Goal: Task Accomplishment & Management: Manage account settings

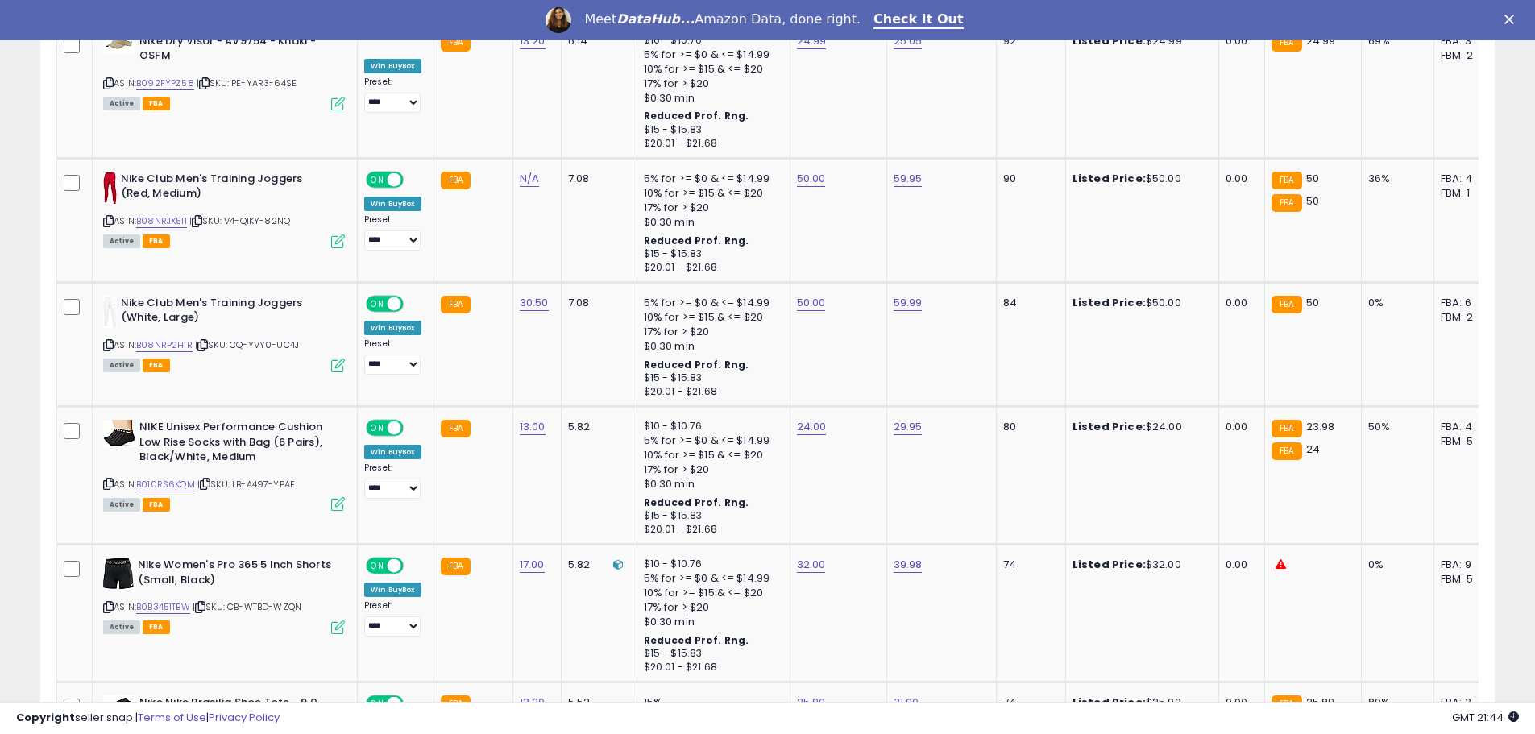
scroll to position [2498, 0]
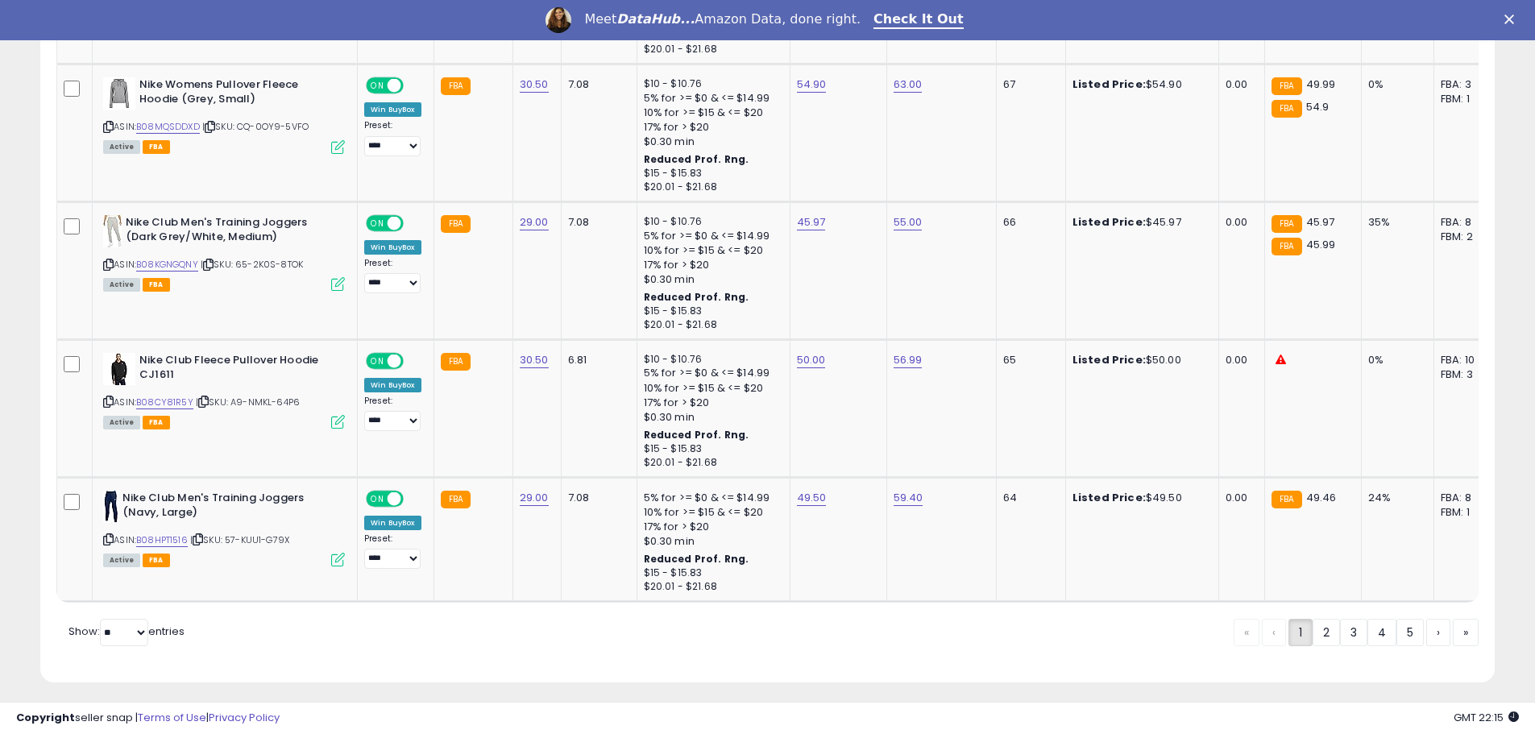
scroll to position [3555, 0]
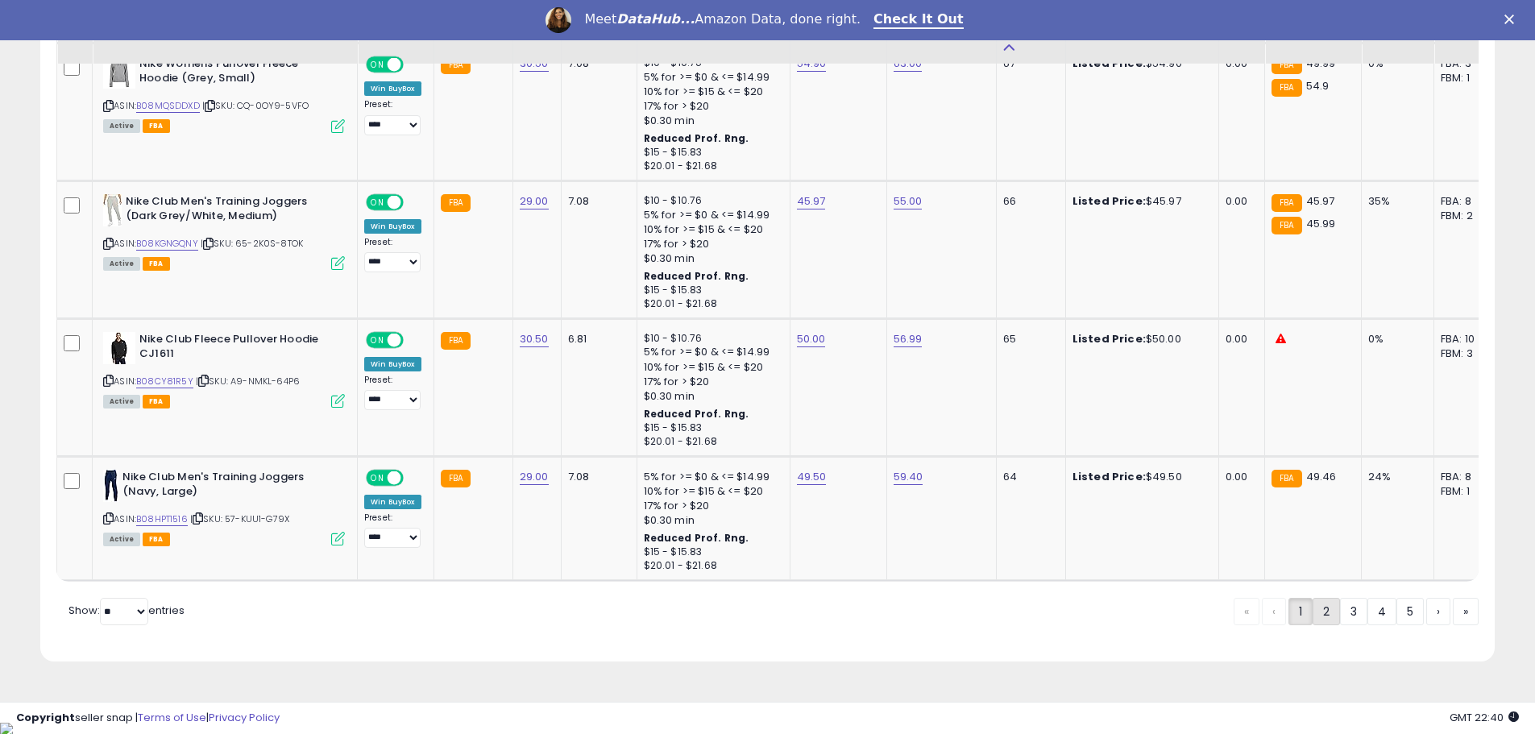
click at [1316, 617] on link "2" at bounding box center [1326, 611] width 27 height 27
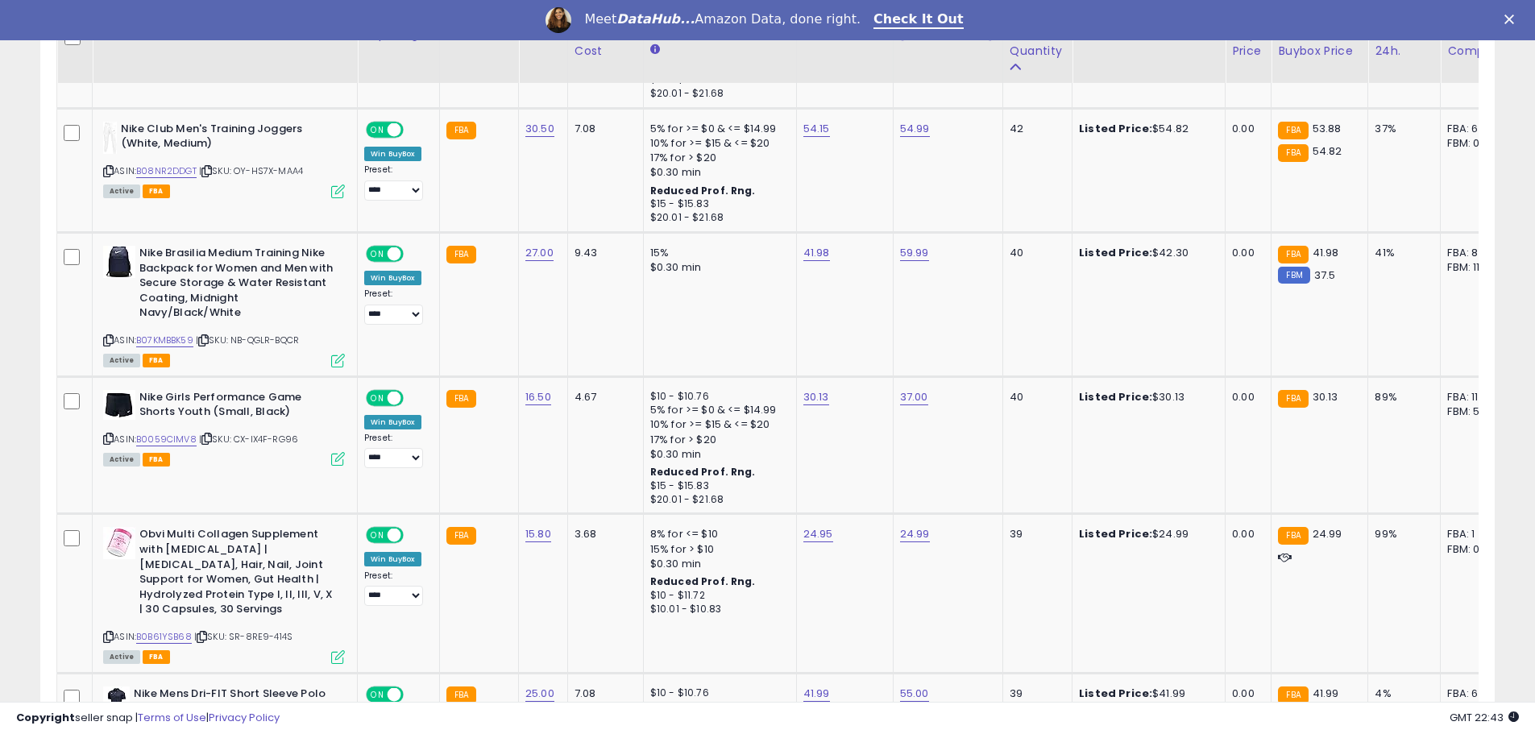
scroll to position [3663, 0]
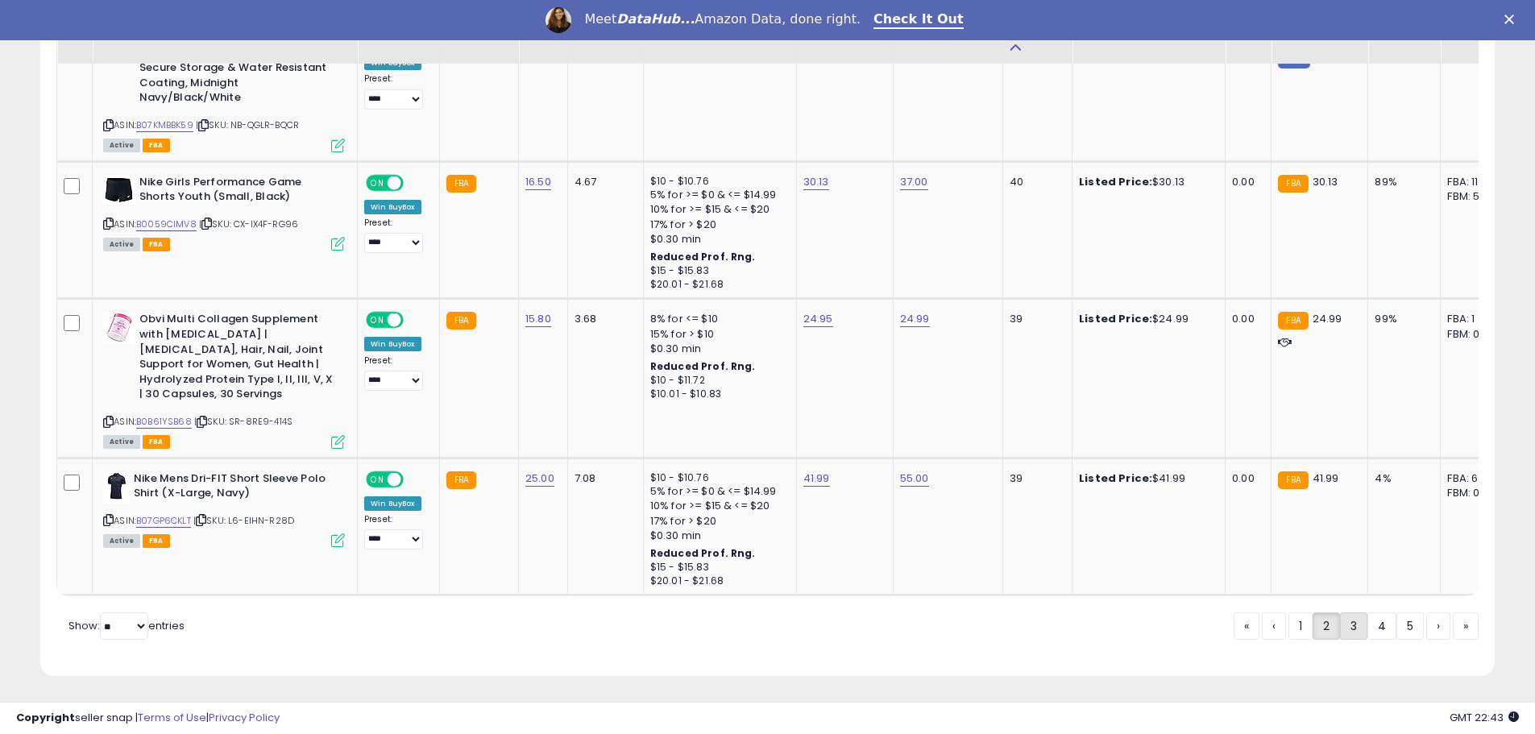
click at [1340, 616] on link "3" at bounding box center [1353, 625] width 27 height 27
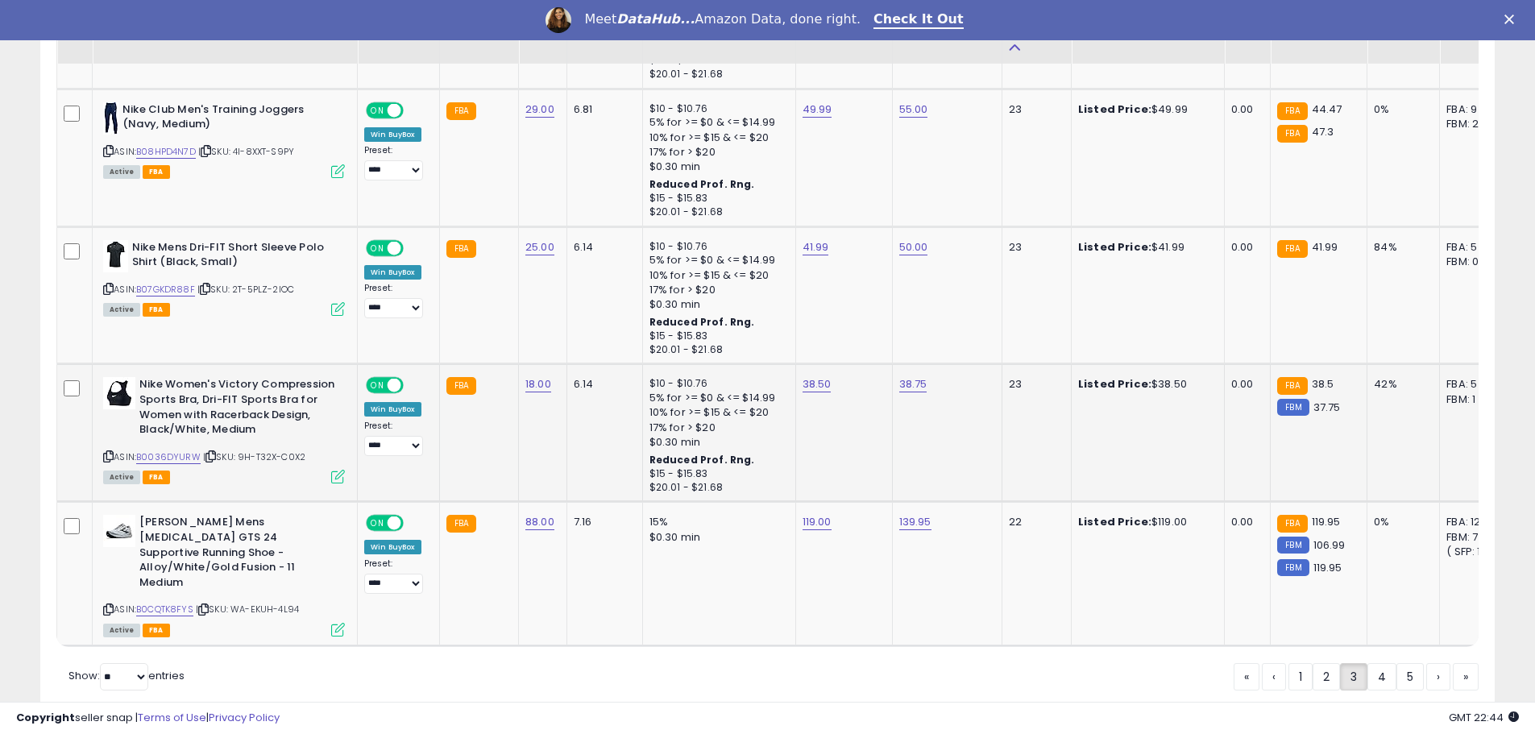
scroll to position [3617, 0]
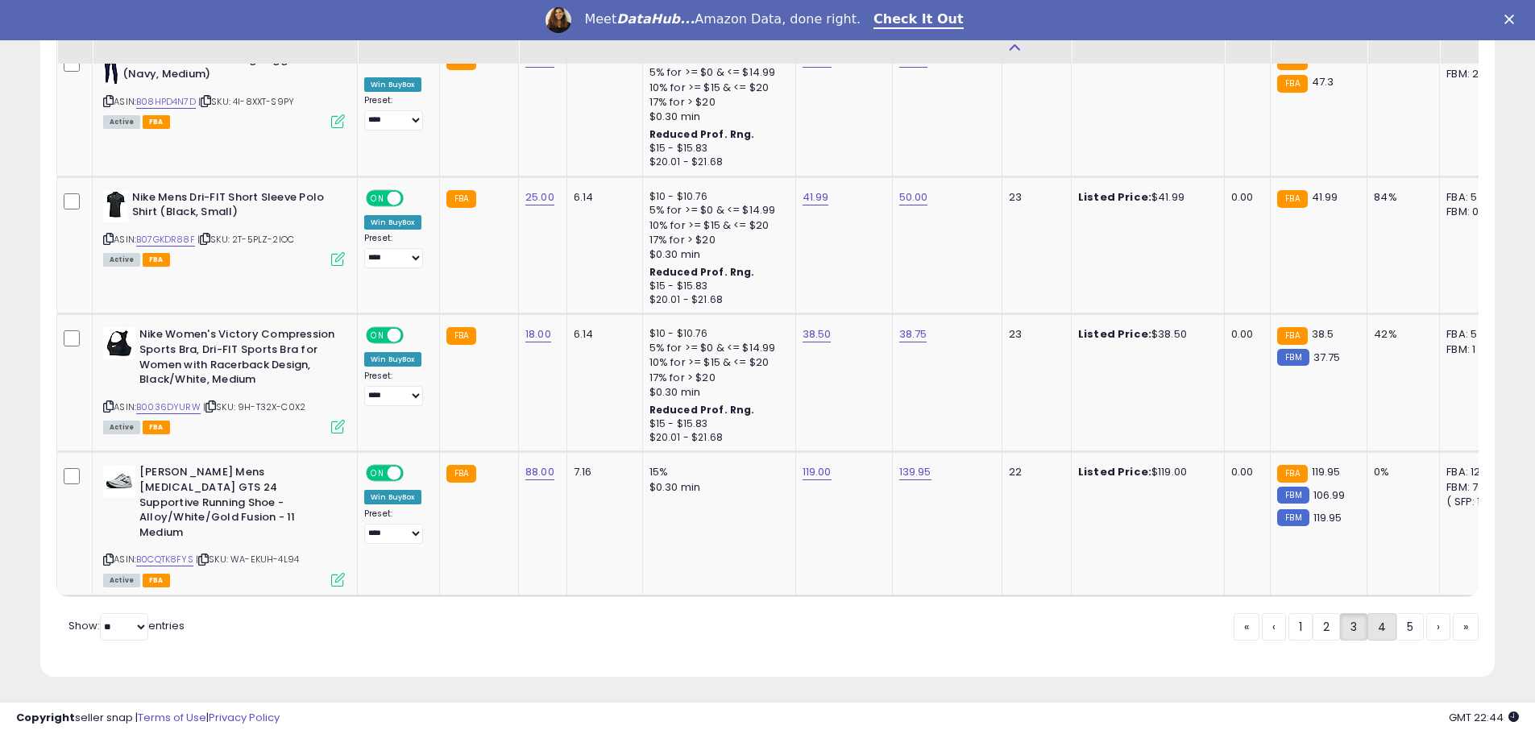
click at [1374, 623] on link "4" at bounding box center [1382, 626] width 29 height 27
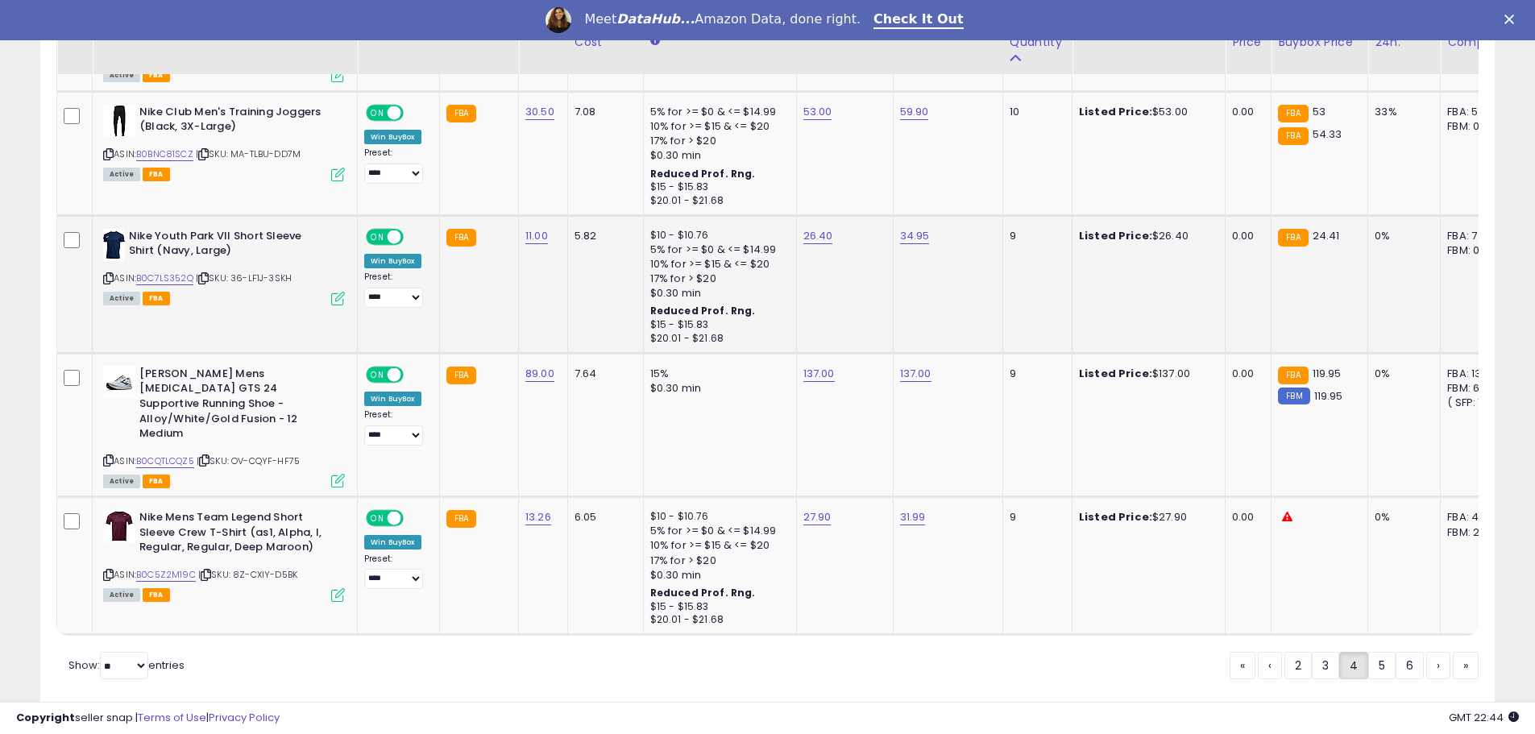
scroll to position [3460, 0]
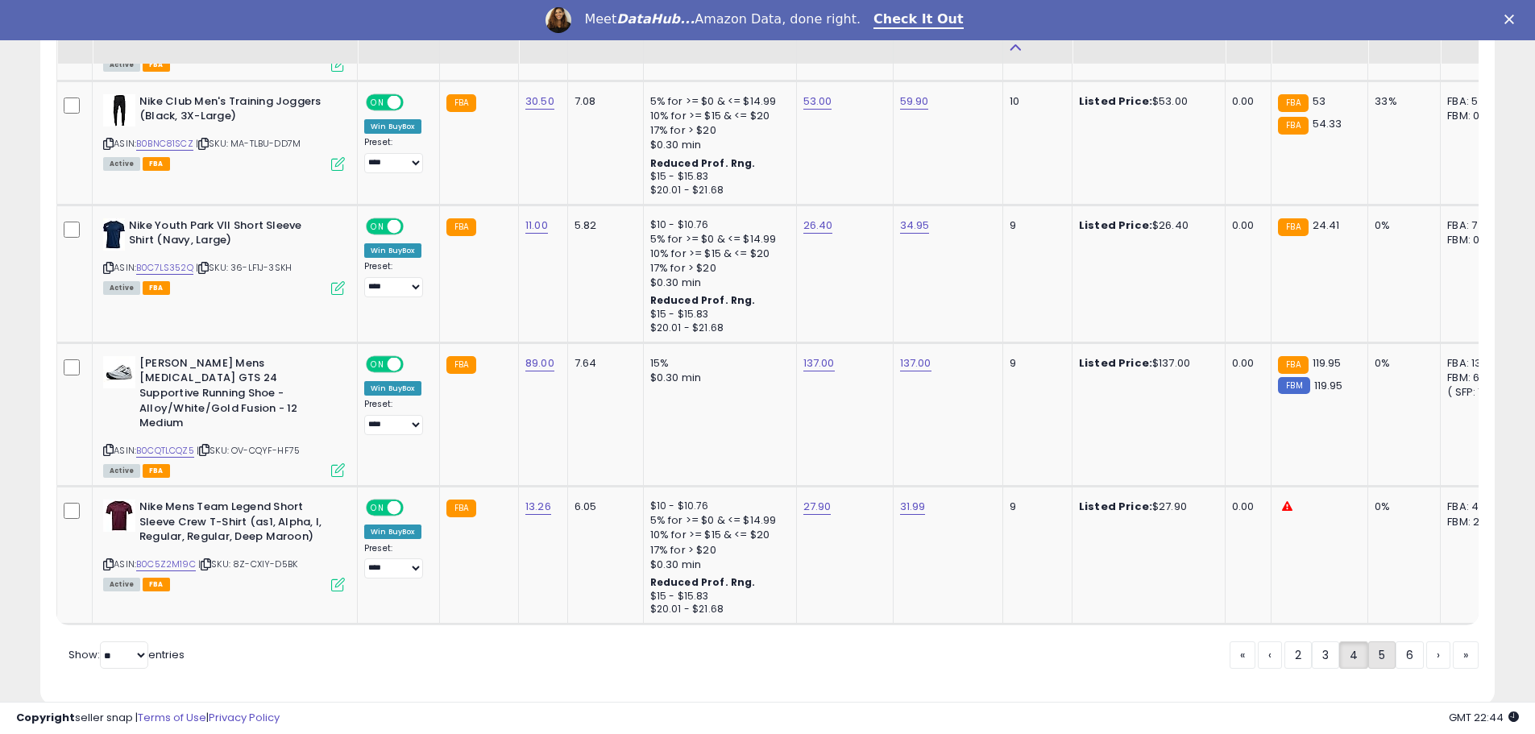
click at [1380, 641] on link "5" at bounding box center [1381, 654] width 27 height 27
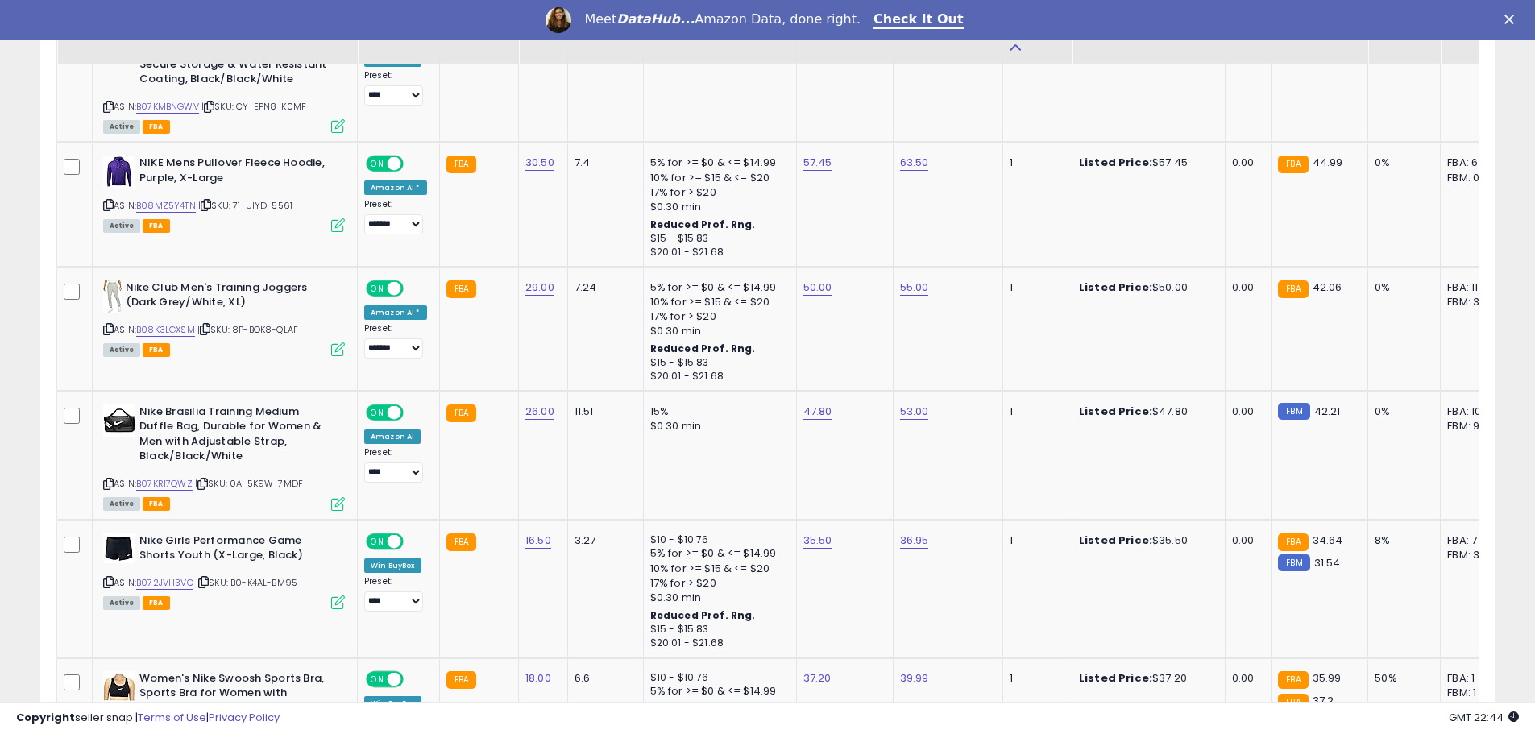
scroll to position [3571, 0]
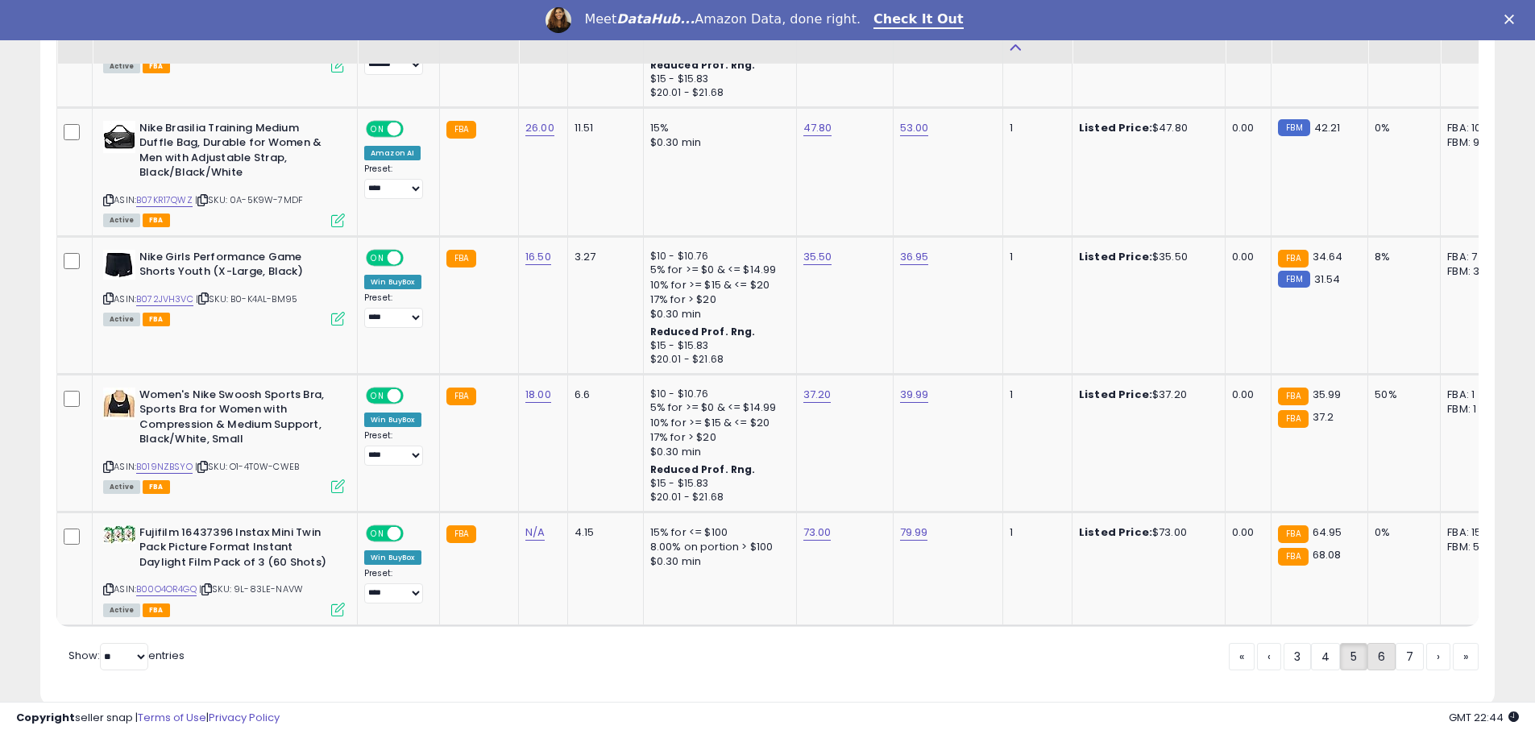
click at [1377, 643] on link "6" at bounding box center [1382, 656] width 28 height 27
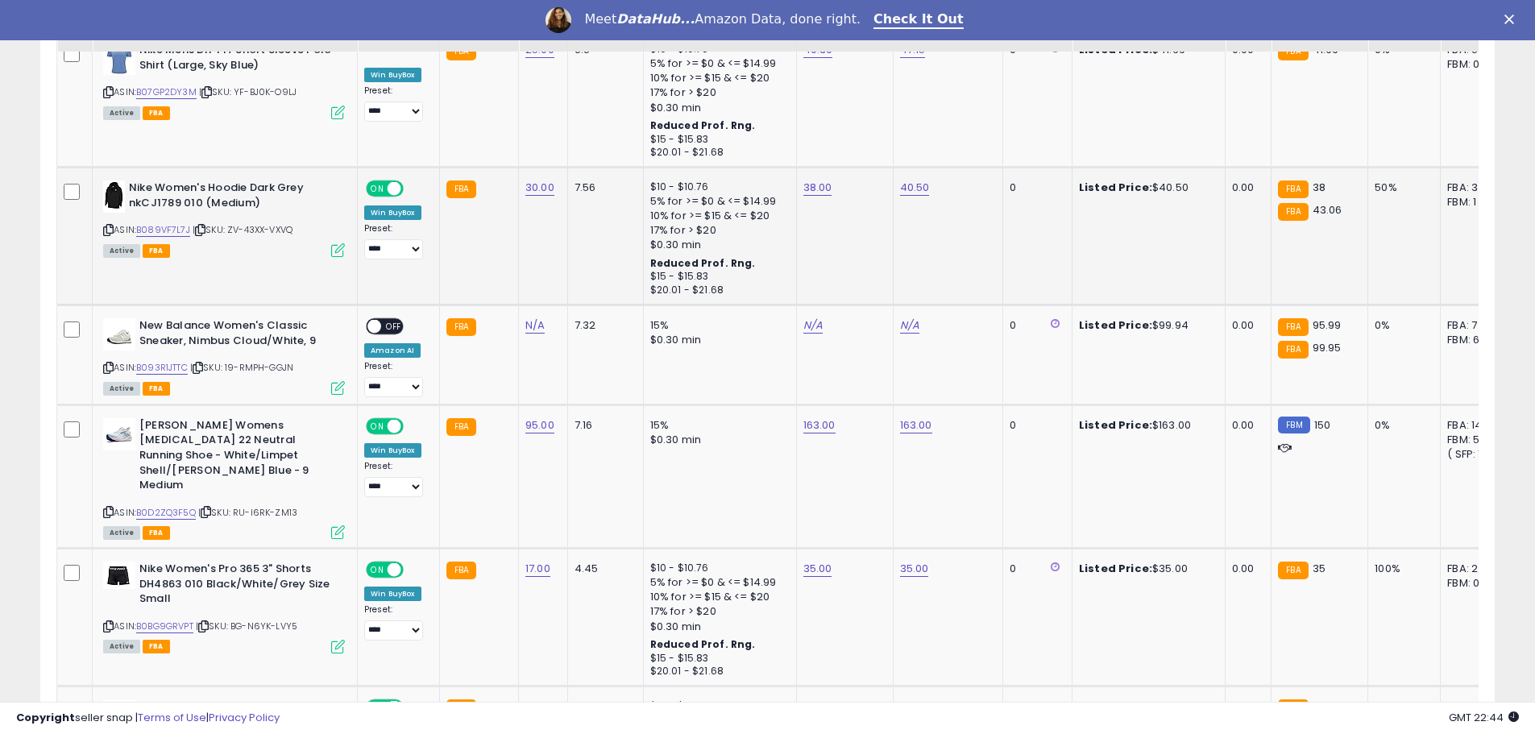
scroll to position [2723, 0]
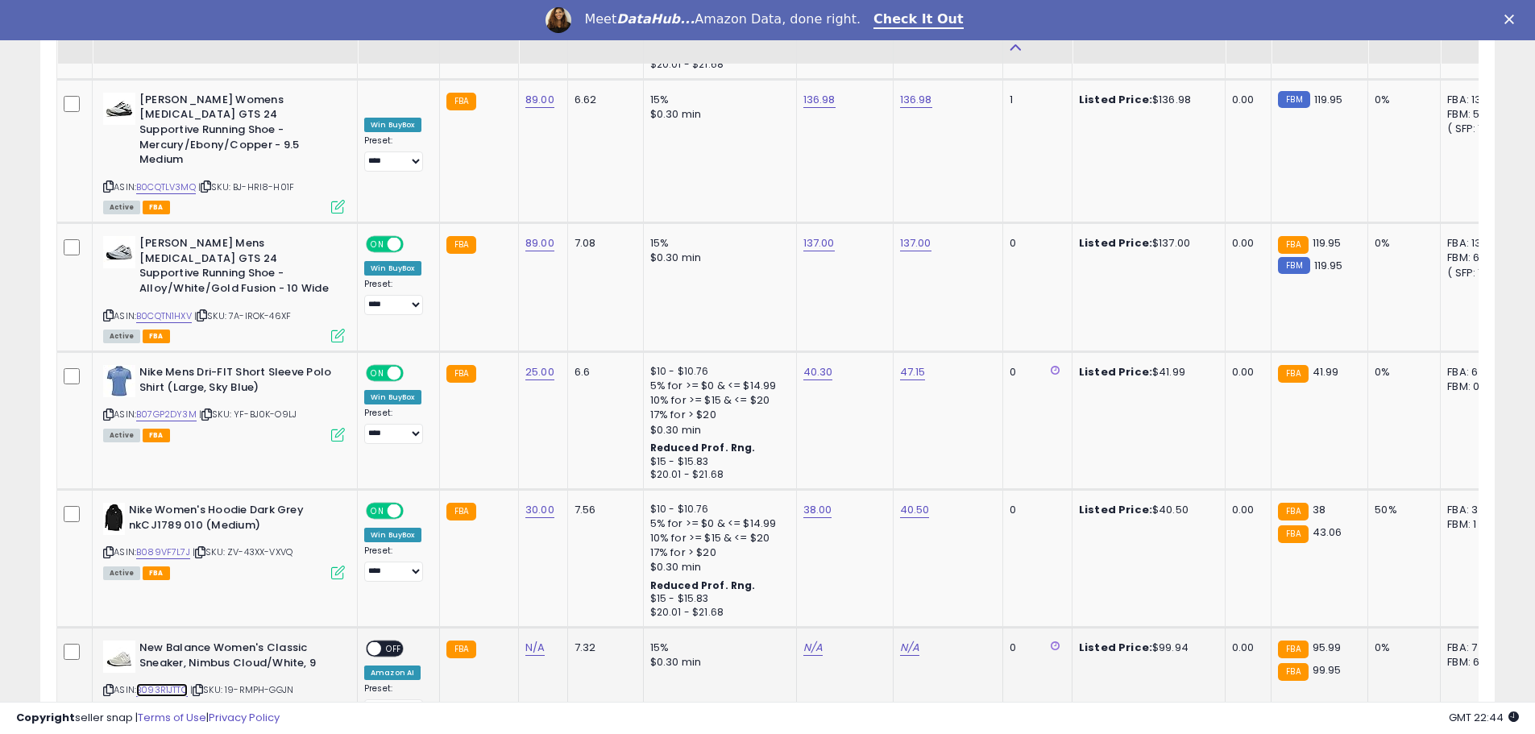
click at [172, 683] on link "B093R1JTTC" at bounding box center [162, 690] width 52 height 14
click at [533, 640] on link "N/A" at bounding box center [534, 648] width 19 height 16
type input "**"
click at [581, 470] on icon "submit" at bounding box center [576, 472] width 10 height 10
click at [807, 640] on link "N/A" at bounding box center [812, 648] width 19 height 16
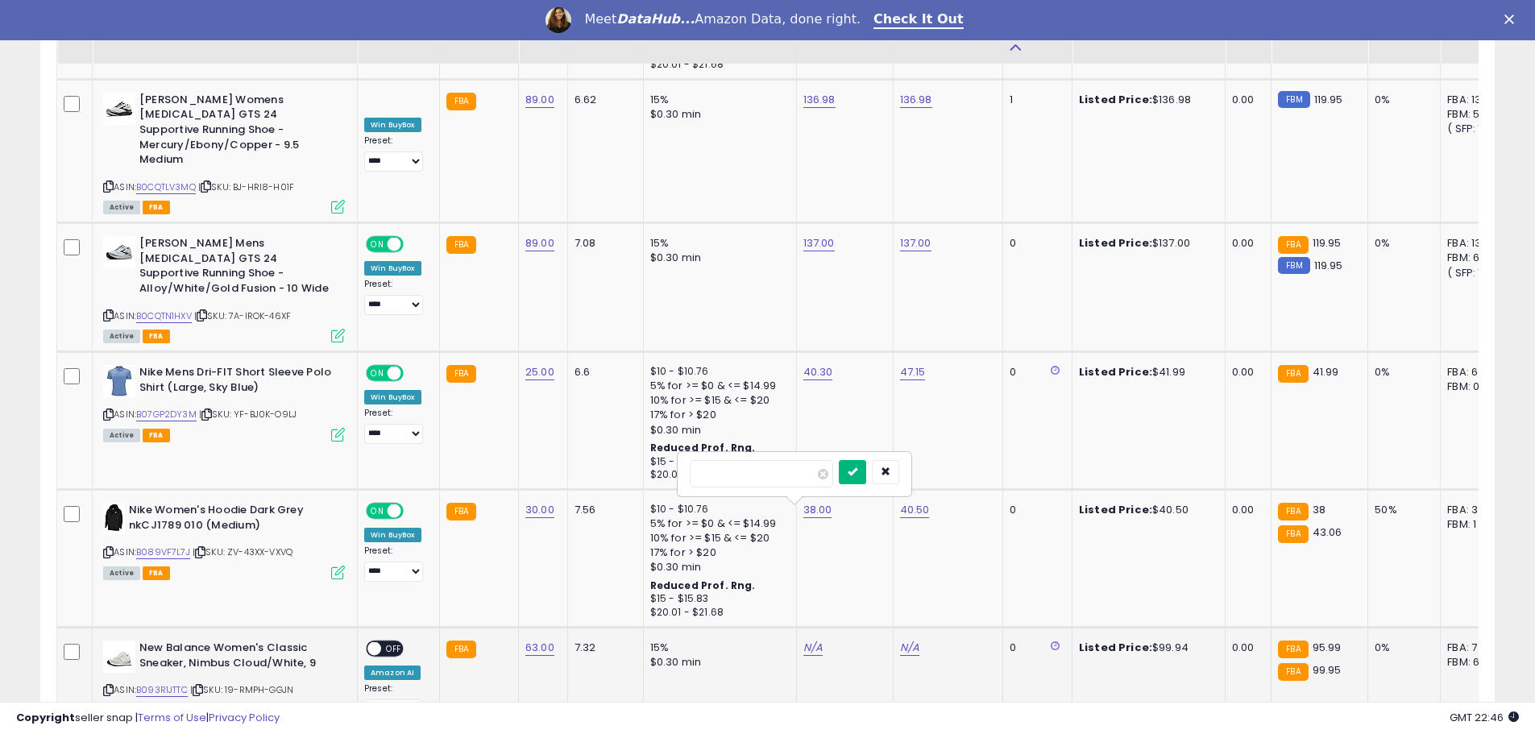
type input "*****"
click at [857, 467] on icon "submit" at bounding box center [853, 472] width 10 height 10
click at [904, 640] on link "N/A" at bounding box center [909, 648] width 19 height 16
type input "*****"
click at [963, 468] on button "submit" at bounding box center [949, 472] width 27 height 24
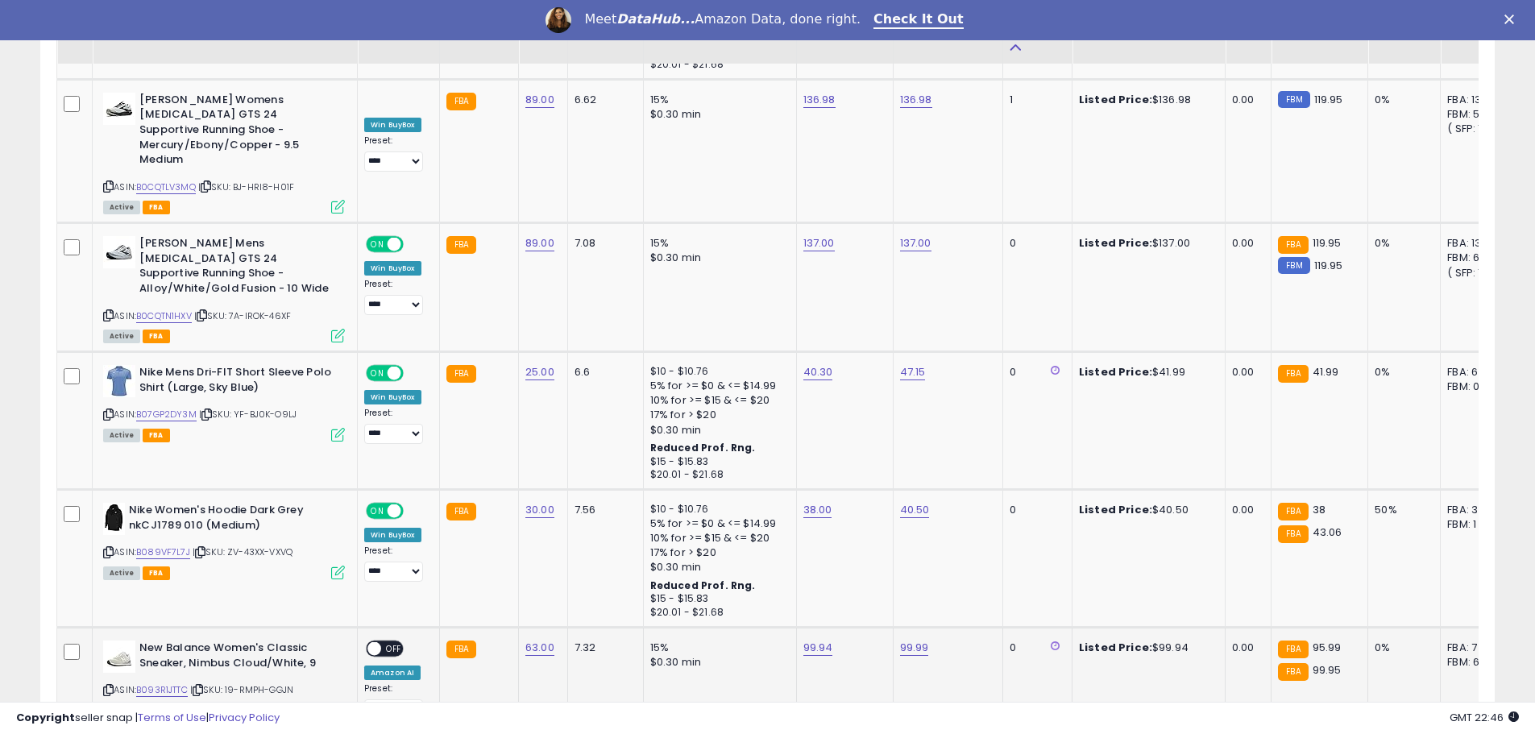
click at [388, 642] on span "OFF" at bounding box center [394, 649] width 26 height 14
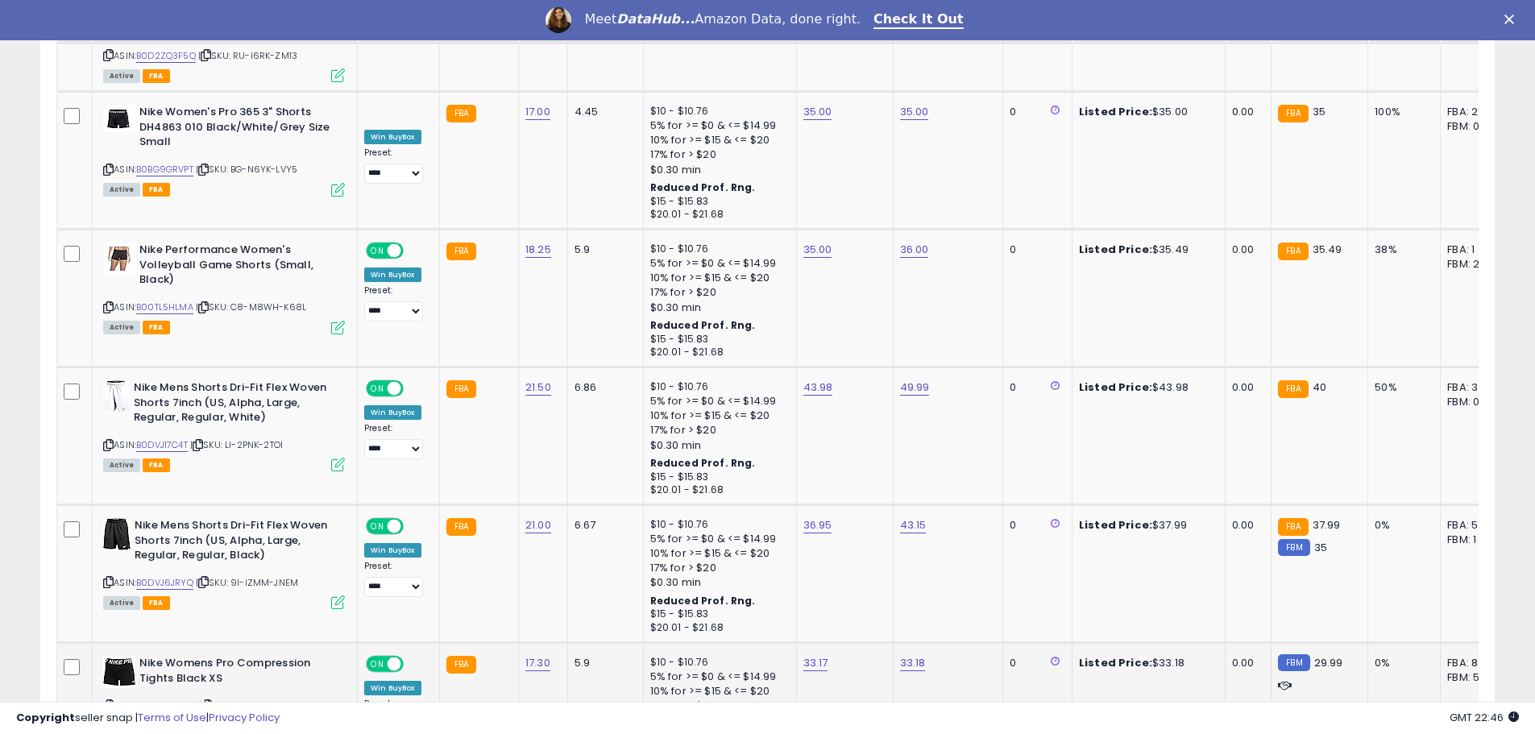
scroll to position [3538, 0]
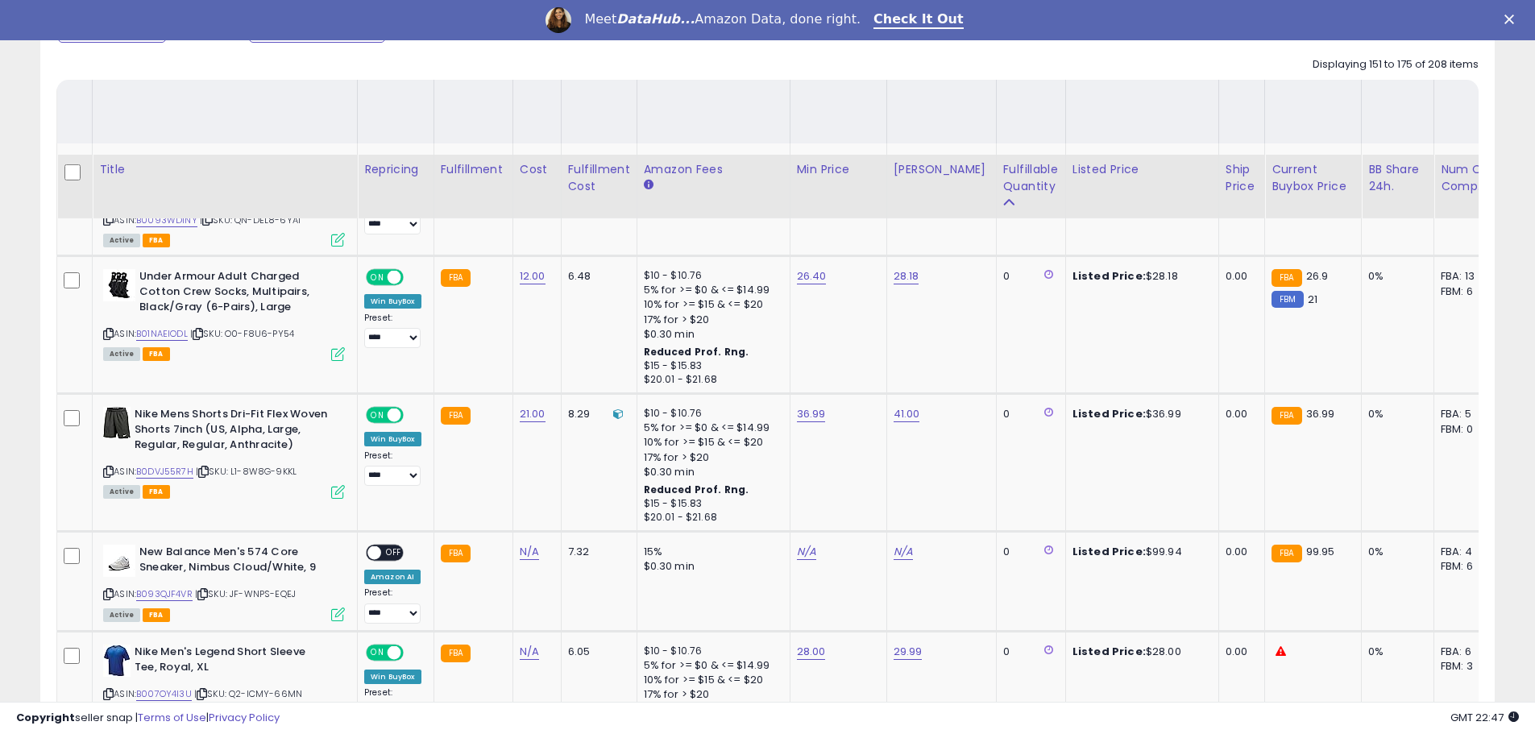
scroll to position [950, 0]
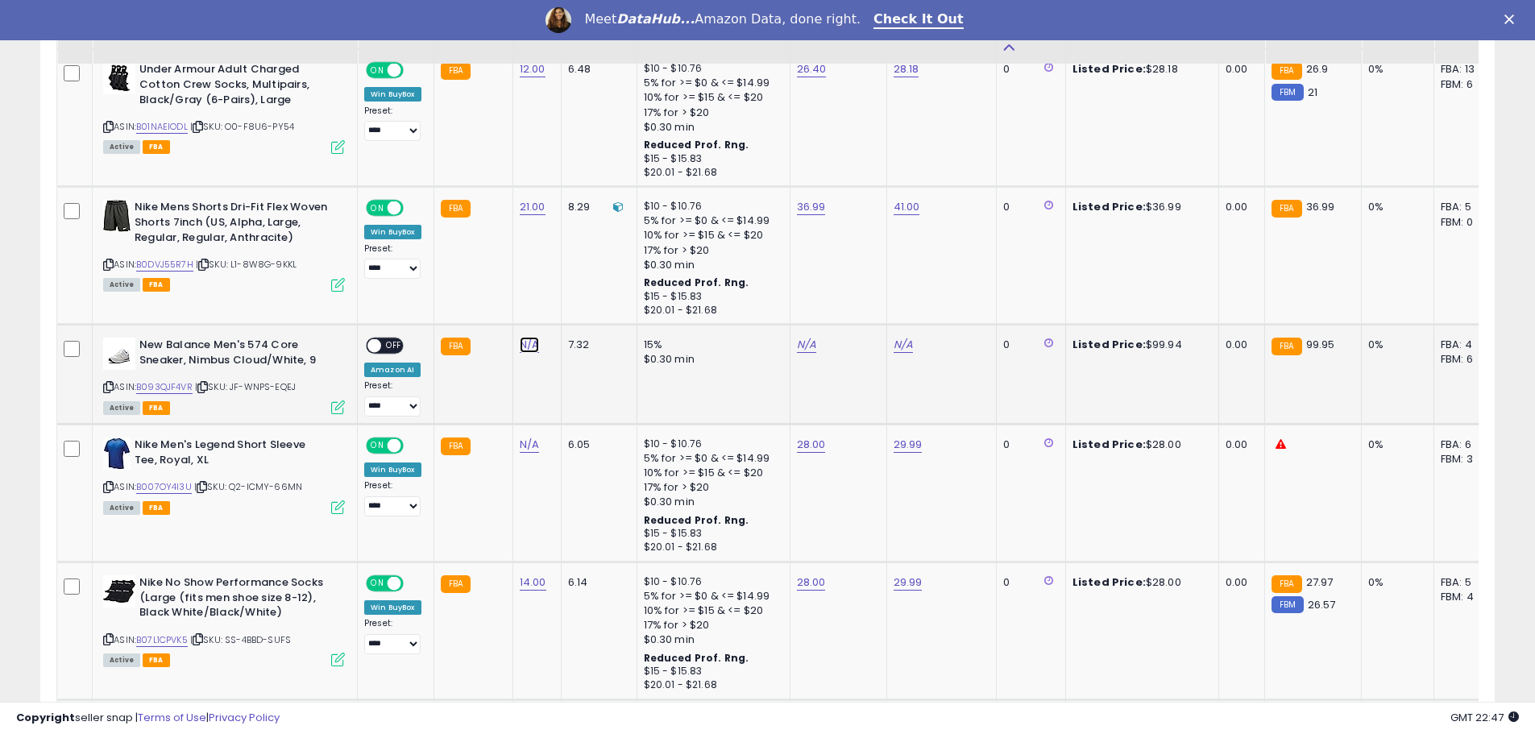
click at [525, 350] on link "N/A" at bounding box center [529, 345] width 19 height 16
type input "**"
click at [587, 307] on button "submit" at bounding box center [573, 304] width 27 height 24
click at [158, 386] on link "B093QJF4VR" at bounding box center [164, 387] width 56 height 14
click at [805, 351] on link "N/A" at bounding box center [806, 345] width 19 height 16
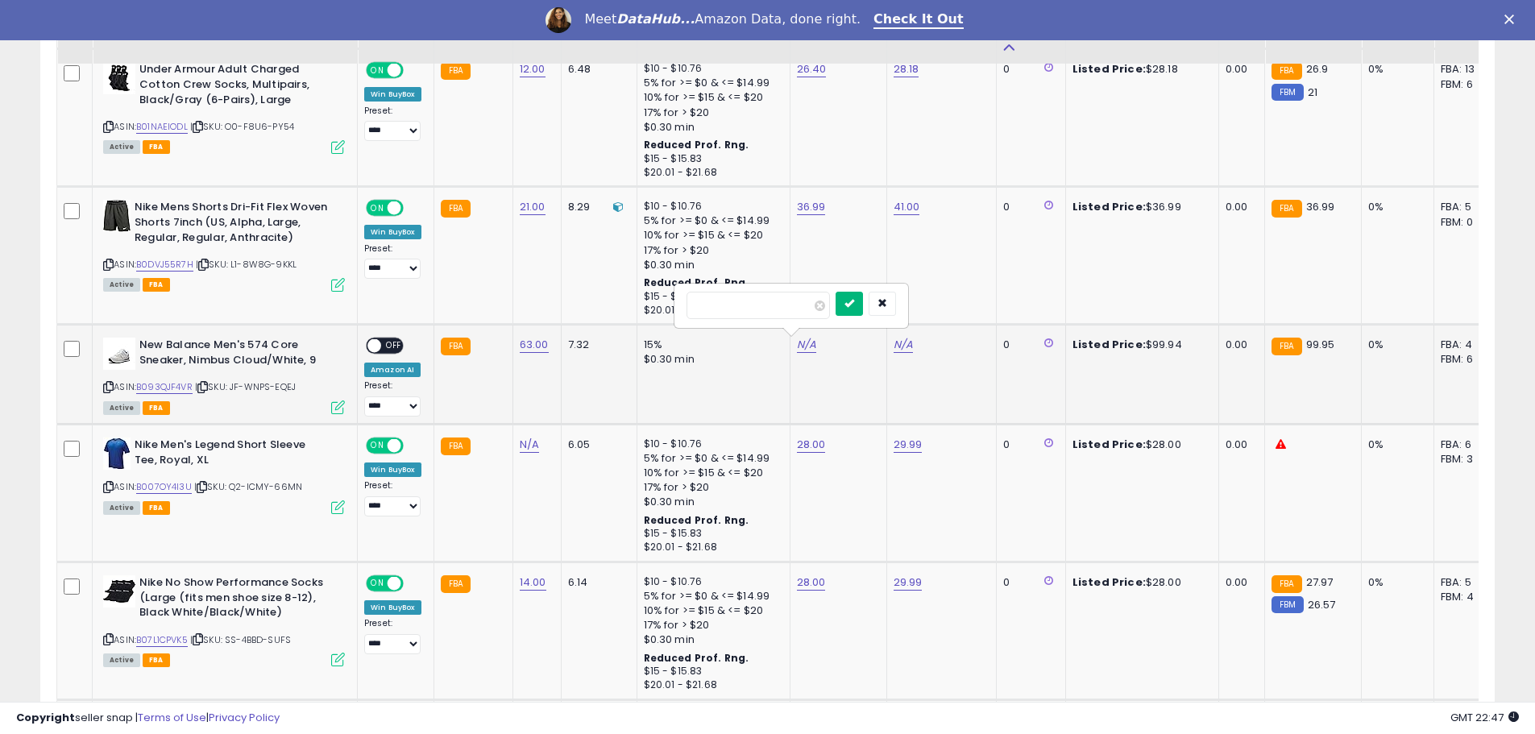
type input "*****"
click at [854, 305] on icon "submit" at bounding box center [850, 303] width 10 height 10
click at [901, 342] on link "N/A" at bounding box center [903, 345] width 19 height 16
click at [837, 310] on input "number" at bounding box center [854, 305] width 143 height 27
type input "*****"
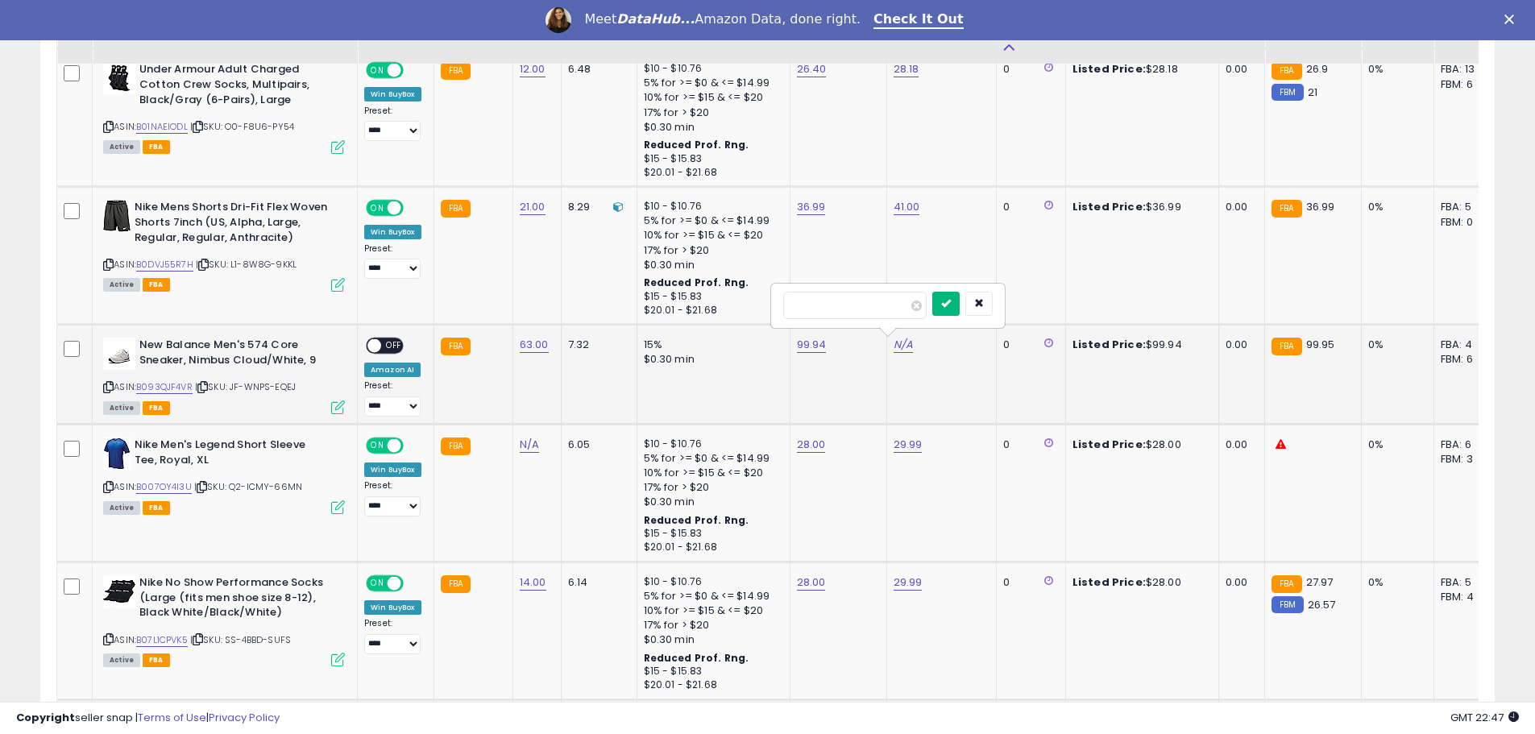
click at [951, 307] on icon "submit" at bounding box center [946, 303] width 10 height 10
click at [369, 351] on div "ON OFF" at bounding box center [367, 346] width 38 height 14
click at [382, 345] on span "OFF" at bounding box center [394, 346] width 26 height 14
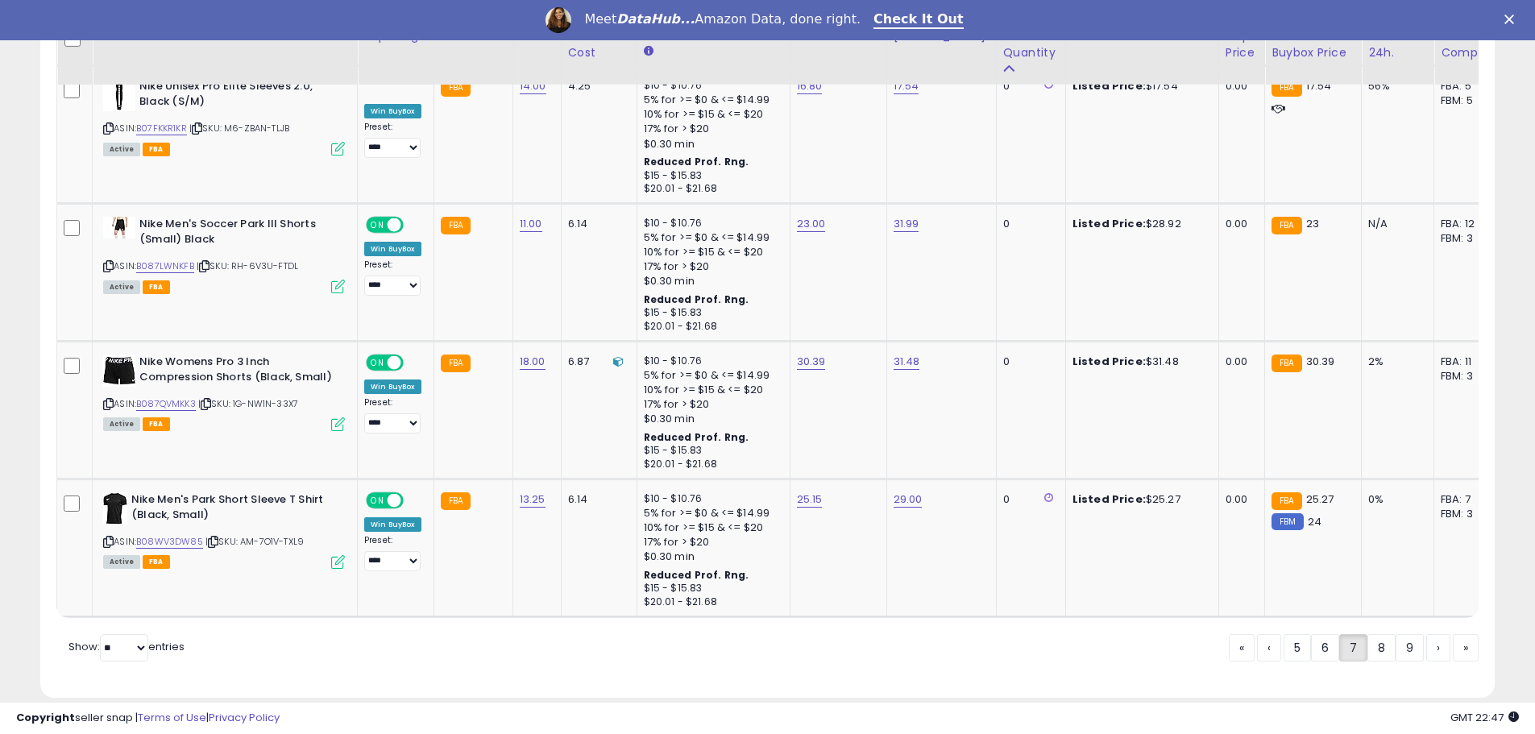
scroll to position [3601, 0]
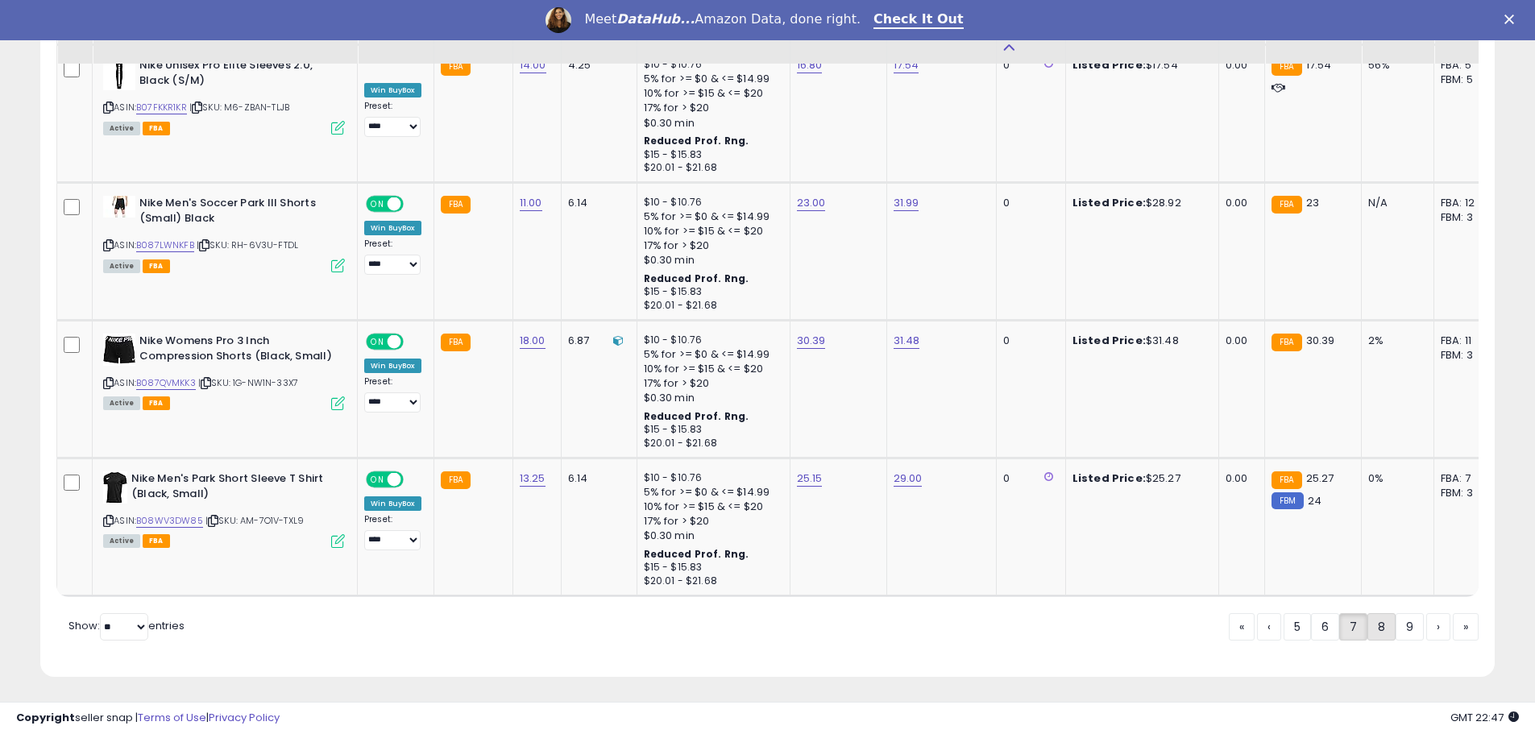
click at [1384, 631] on link "8" at bounding box center [1382, 626] width 28 height 27
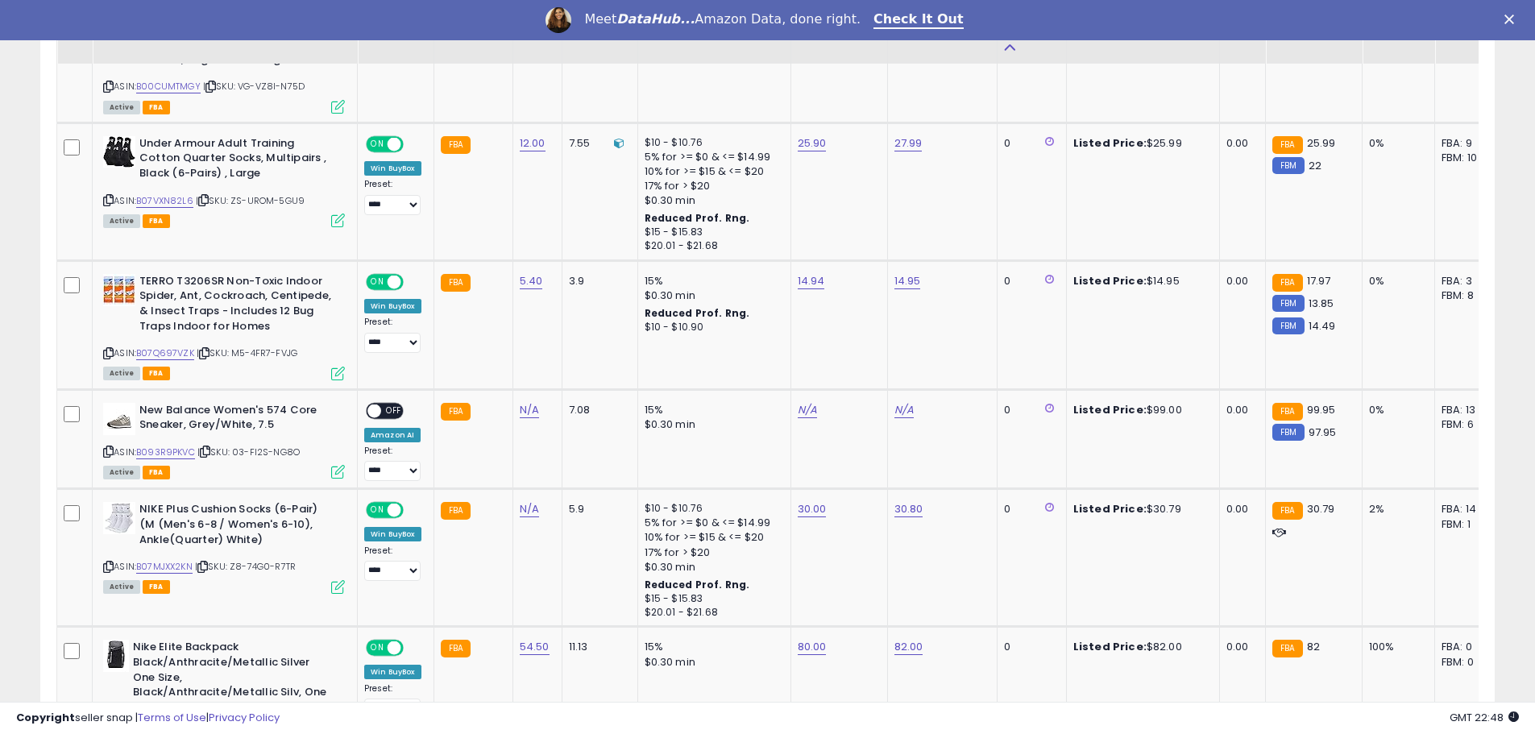
scroll to position [1353, 0]
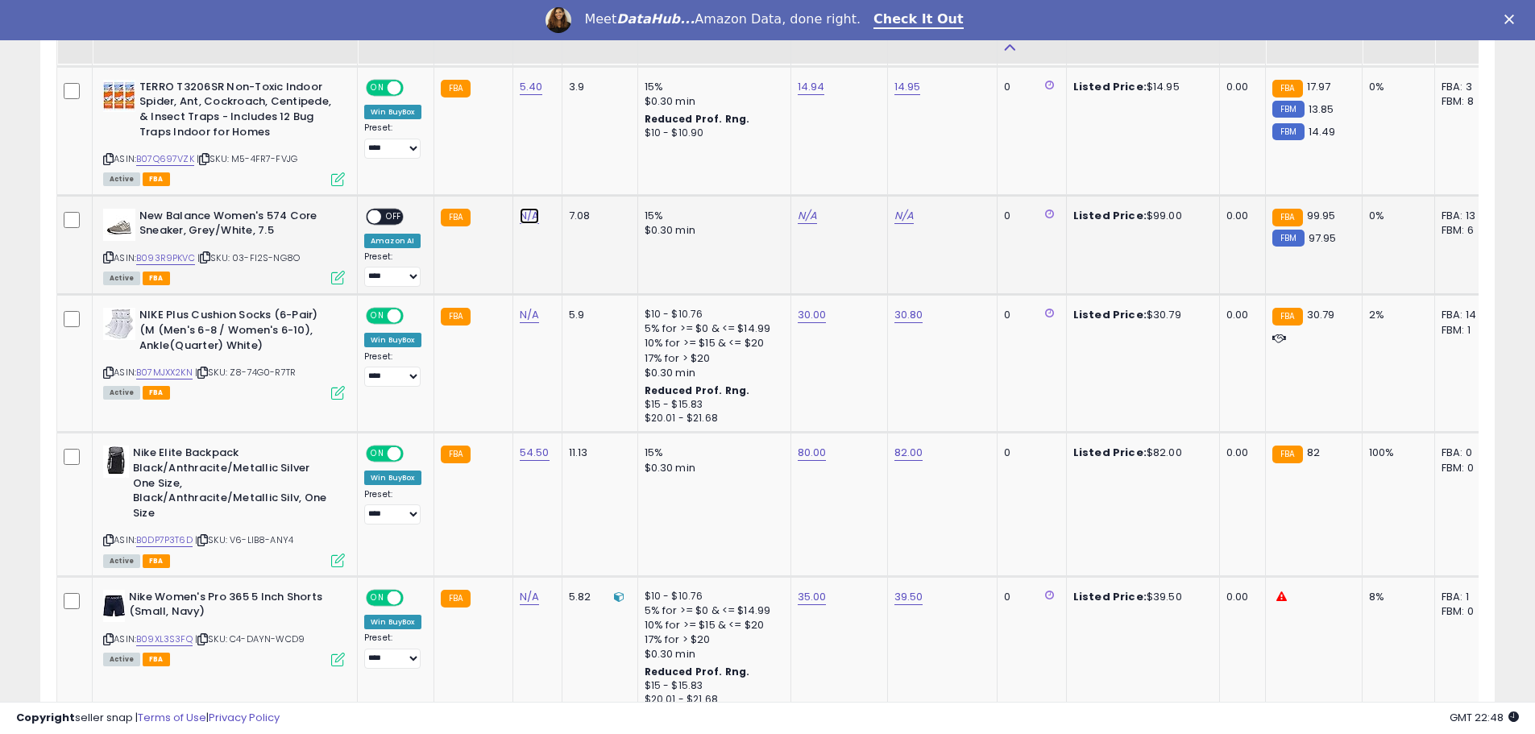
click at [521, 216] on link "N/A" at bounding box center [529, 216] width 19 height 16
type input "**"
click at [587, 183] on button "submit" at bounding box center [573, 175] width 27 height 24
click at [174, 263] on link "B093R9PKVC" at bounding box center [165, 258] width 59 height 14
click at [822, 217] on div "N/A" at bounding box center [836, 216] width 77 height 15
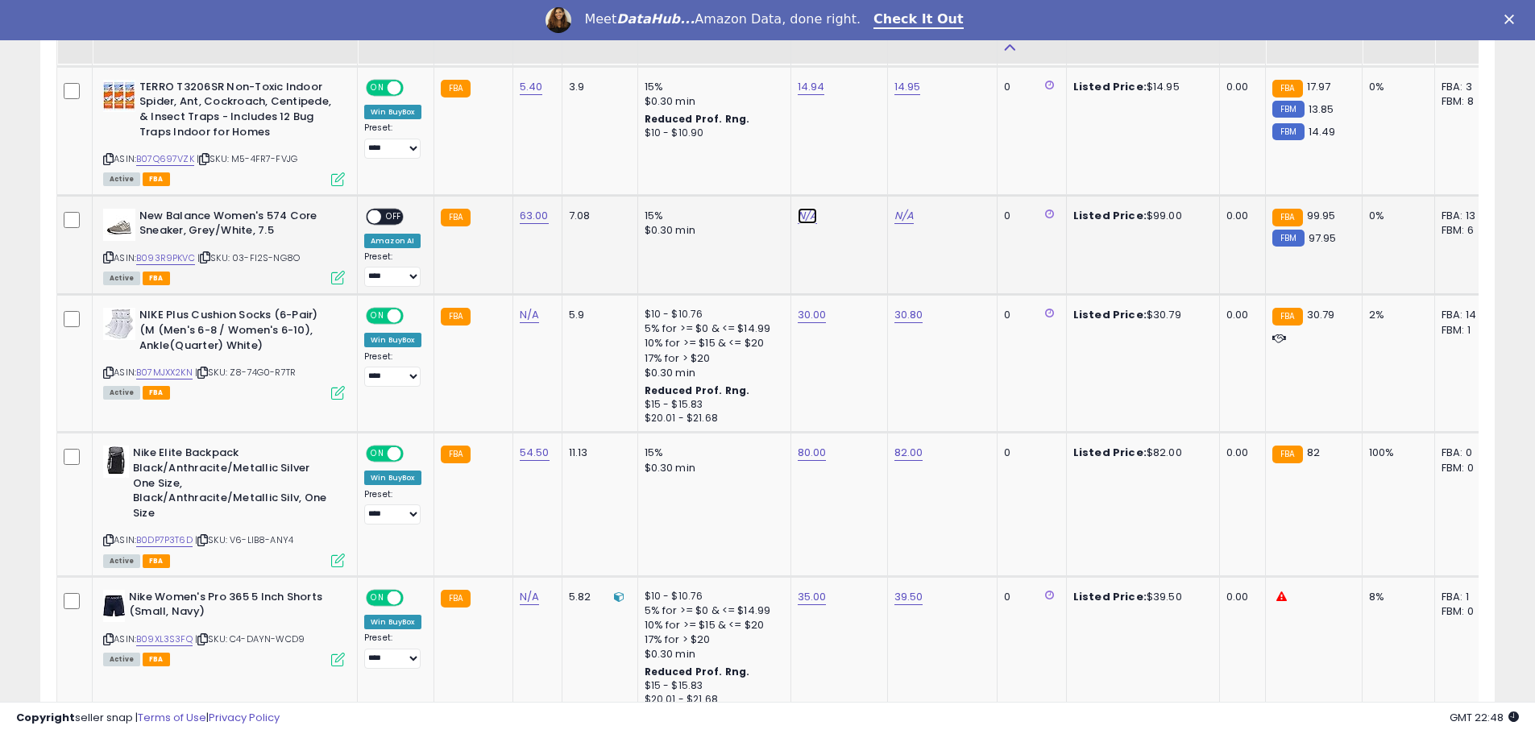
click at [812, 214] on link "N/A" at bounding box center [807, 216] width 19 height 16
type input "*****"
click at [854, 172] on icon "submit" at bounding box center [850, 174] width 10 height 10
click at [905, 218] on link "N/A" at bounding box center [903, 216] width 19 height 16
type input "*****"
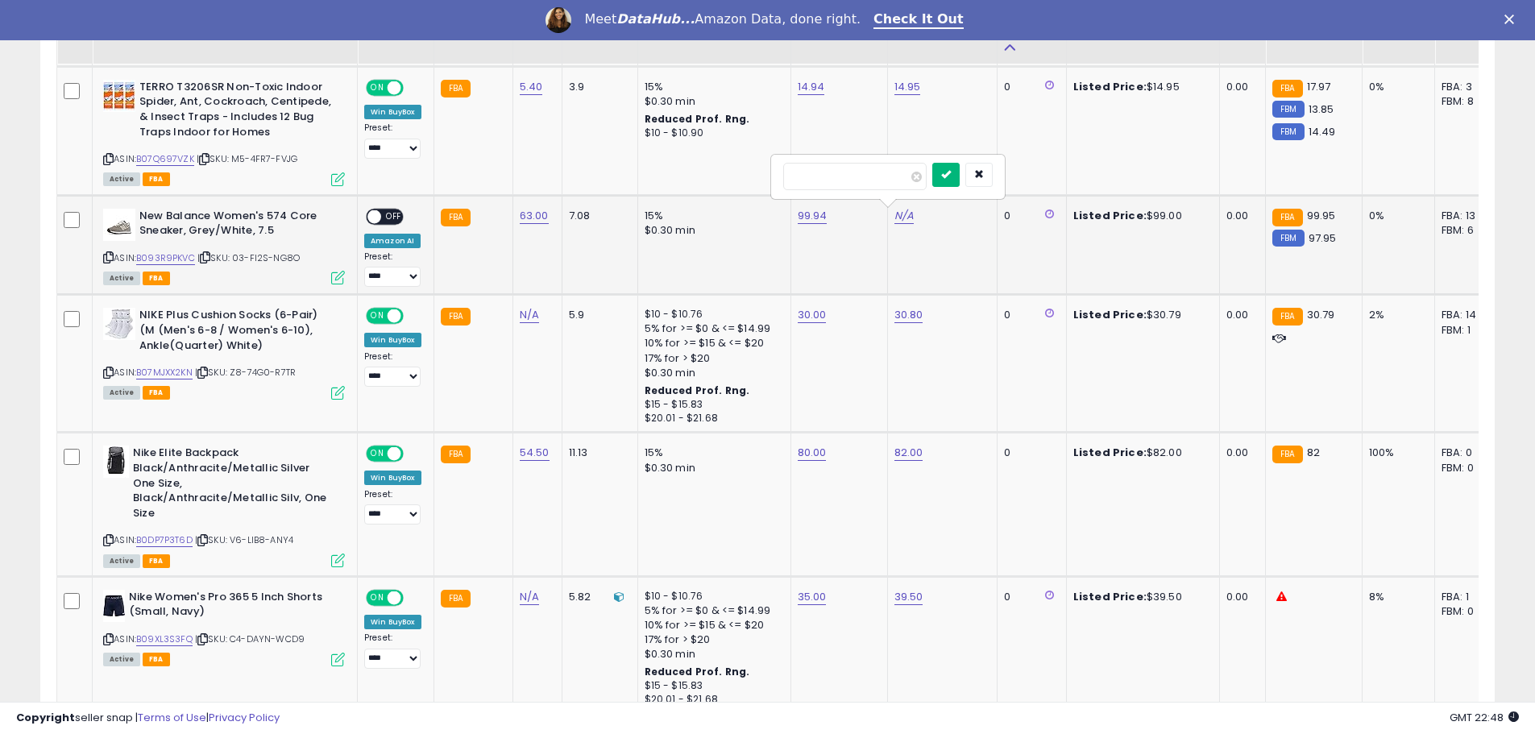
click at [960, 178] on button "submit" at bounding box center [945, 175] width 27 height 24
click at [392, 214] on span "OFF" at bounding box center [394, 217] width 26 height 14
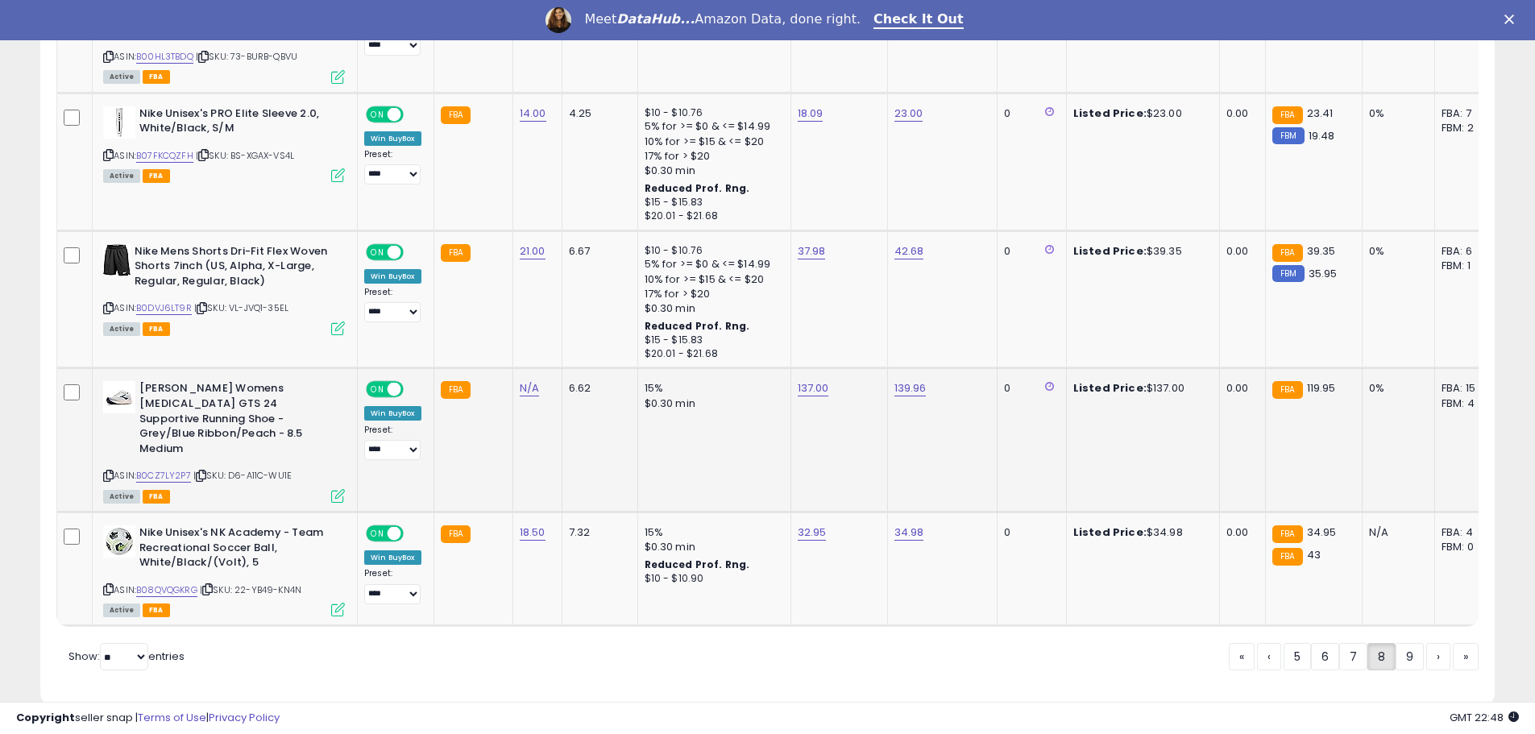
scroll to position [3574, 0]
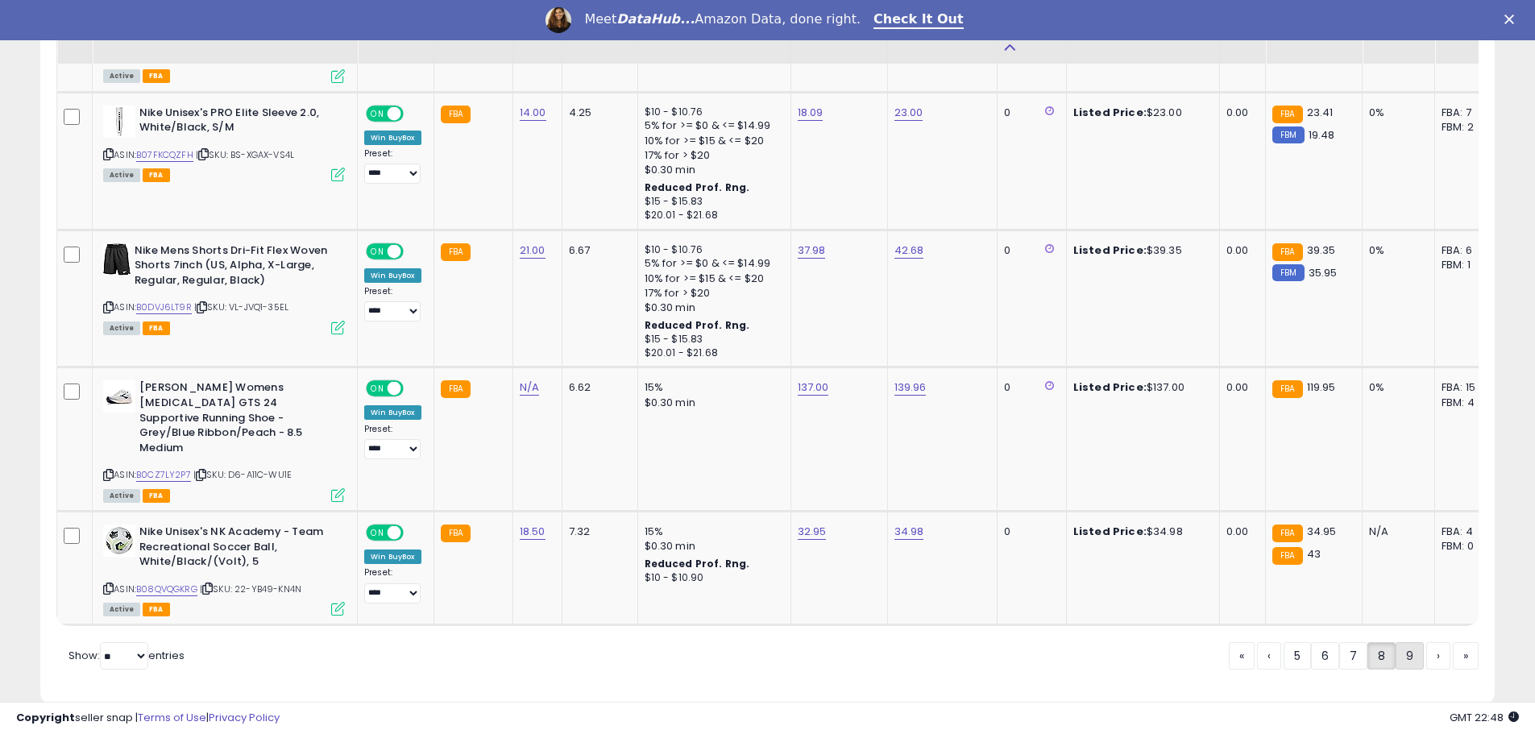
click at [1405, 642] on link "9" at bounding box center [1410, 655] width 28 height 27
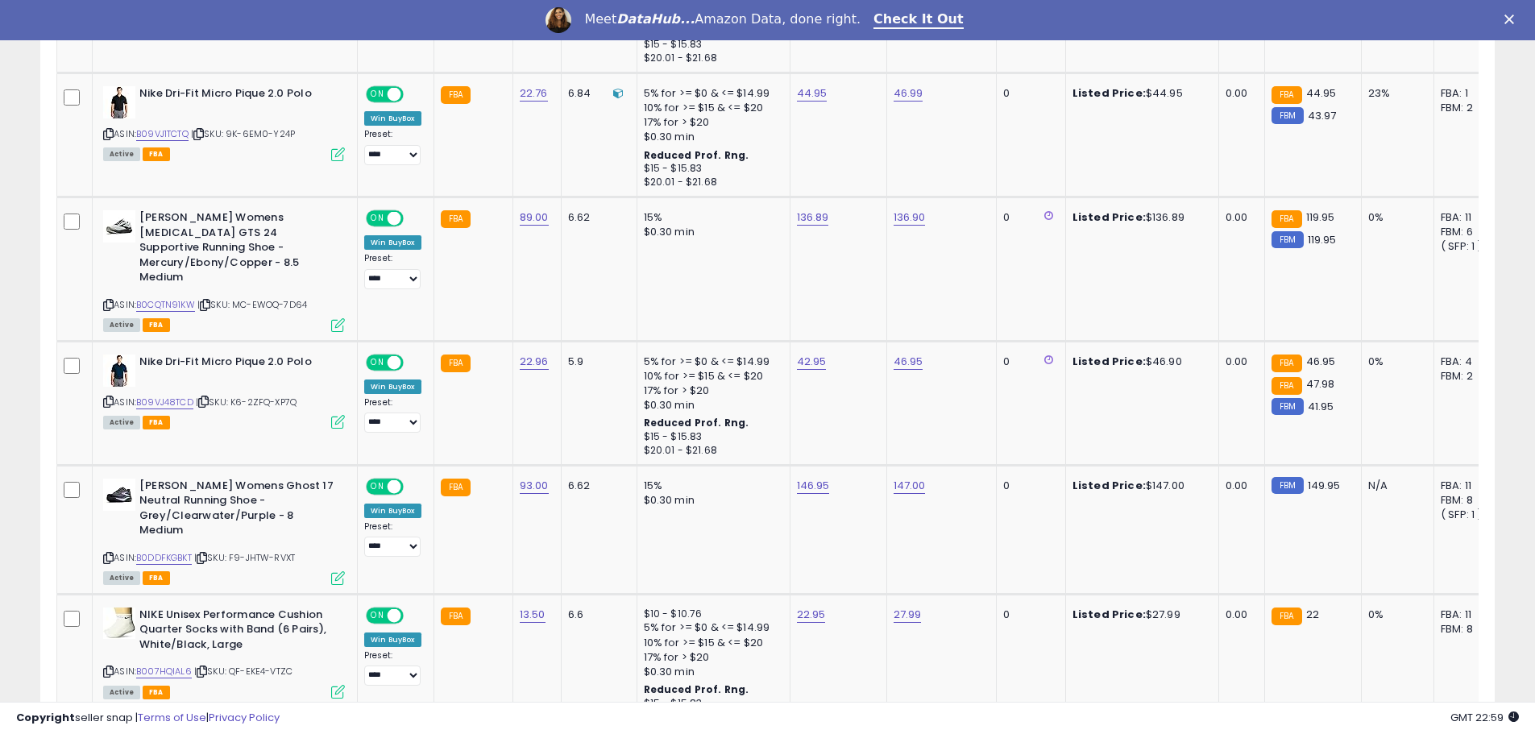
scroll to position [1040, 0]
